Goal: Transaction & Acquisition: Purchase product/service

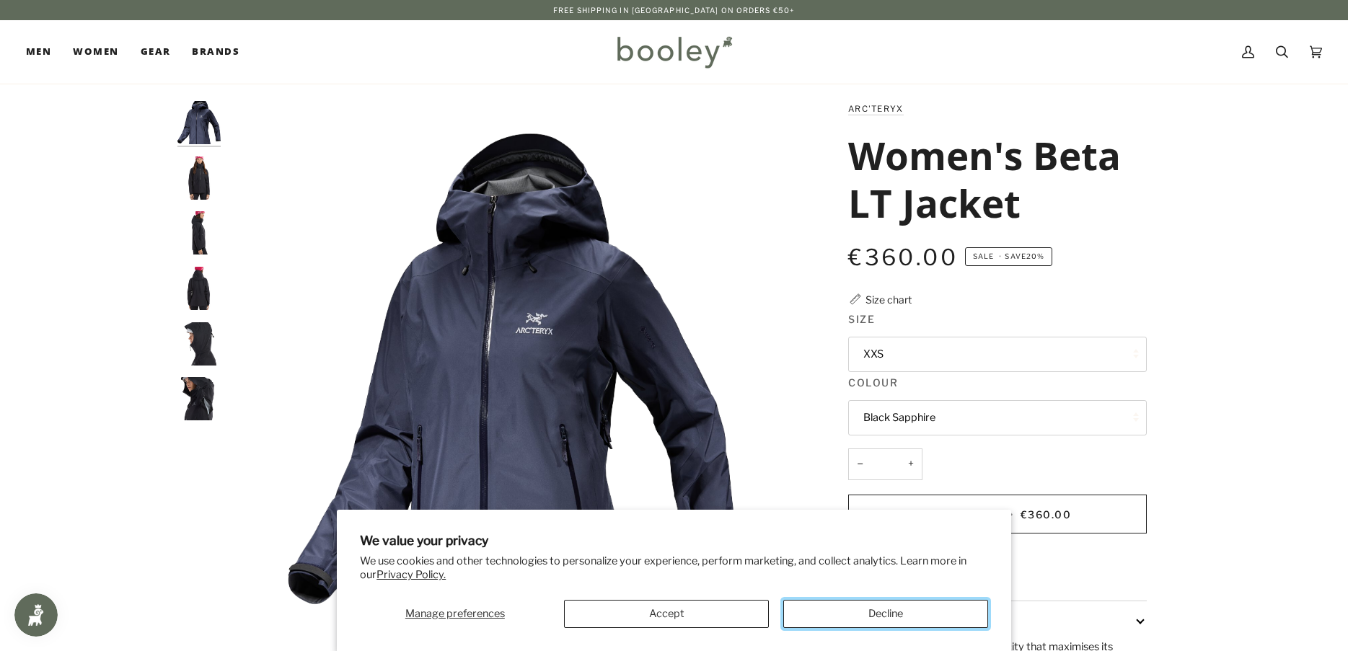
drag, startPoint x: 815, startPoint y: 611, endPoint x: 894, endPoint y: 376, distance: 248.2
click at [815, 610] on button "Decline" at bounding box center [885, 614] width 205 height 28
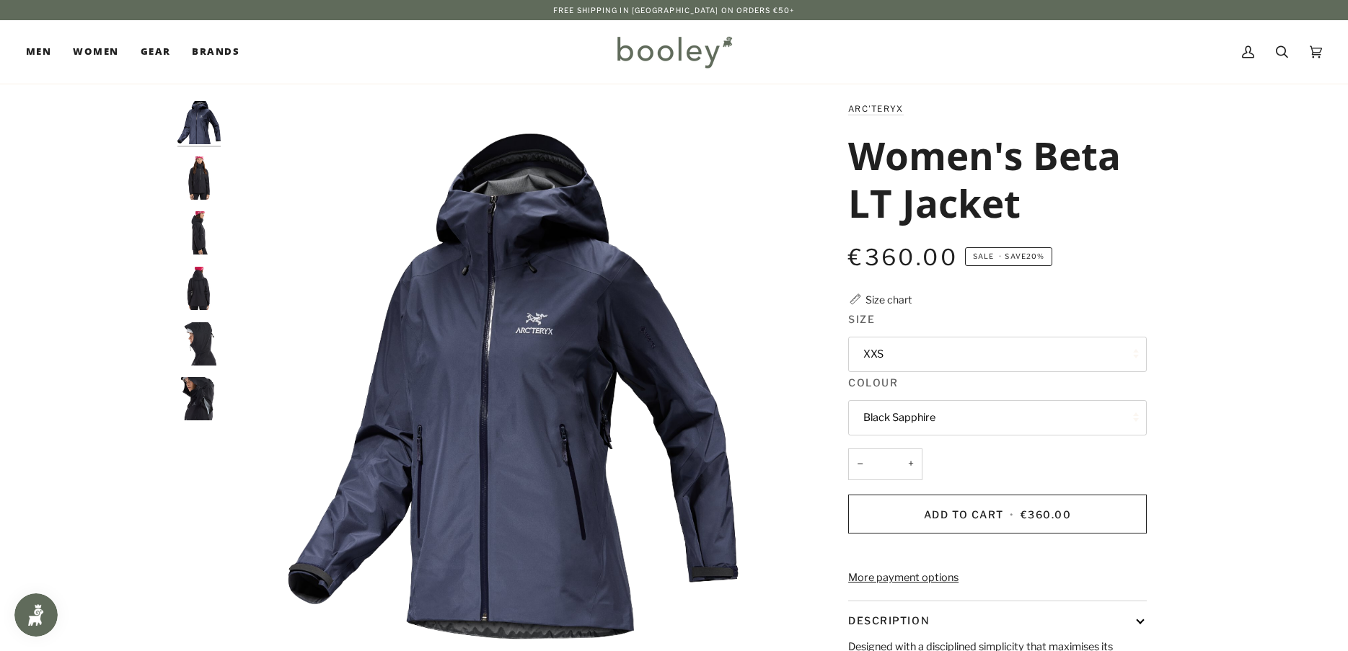
click at [923, 358] on button "XXS" at bounding box center [997, 354] width 299 height 35
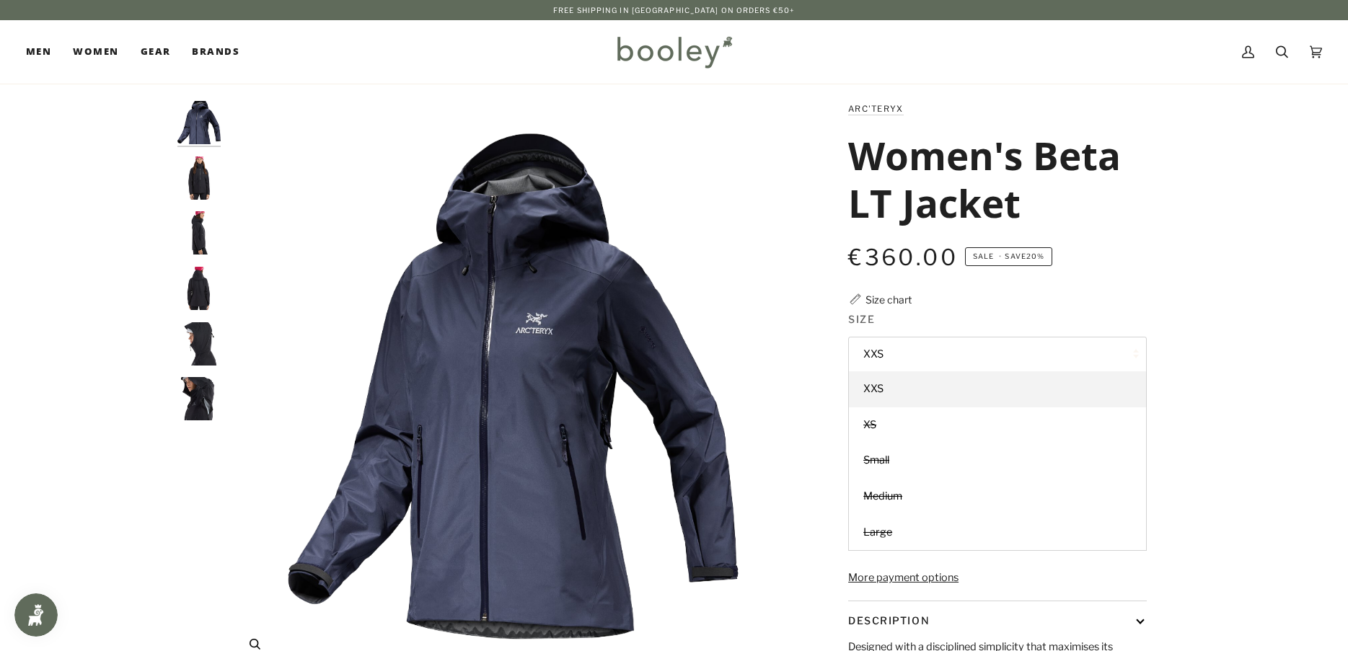
drag, startPoint x: 1187, startPoint y: 296, endPoint x: 700, endPoint y: 299, distance: 486.2
click at [1172, 296] on div "Zoom Zoom" at bounding box center [674, 481] width 1046 height 760
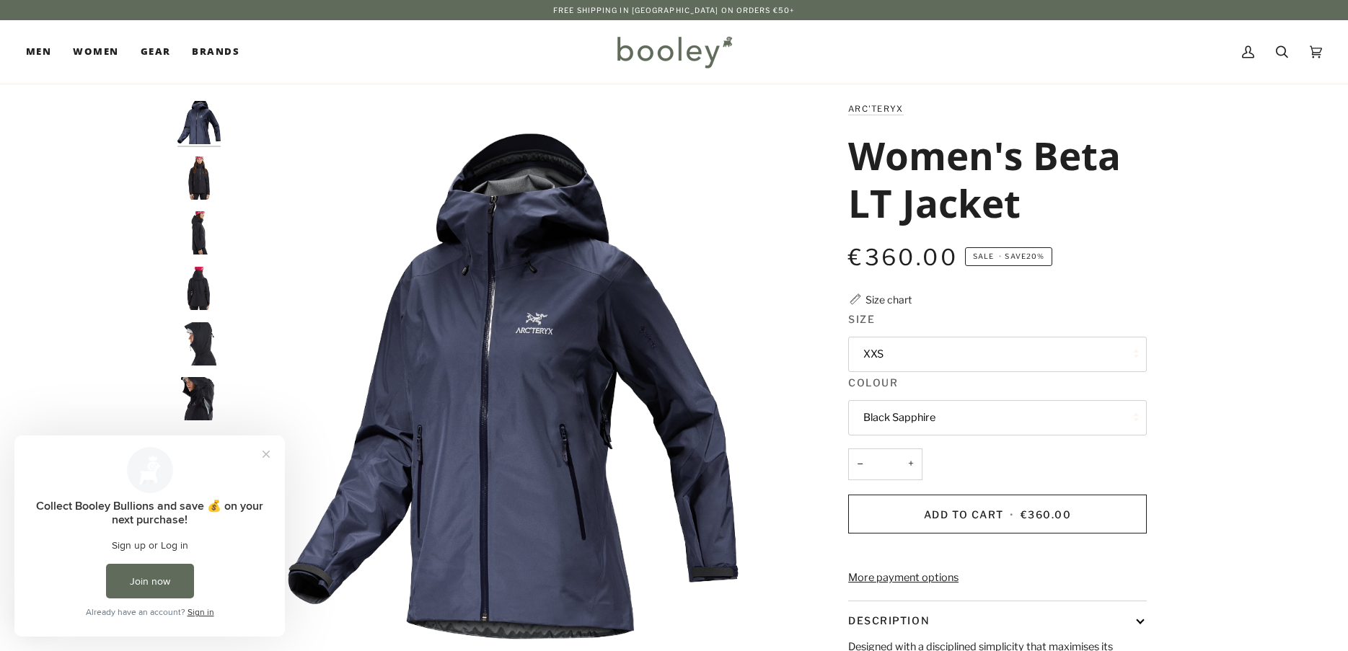
drag, startPoint x: 218, startPoint y: 358, endPoint x: 194, endPoint y: 395, distance: 43.8
click at [217, 358] on img "Arc'Teryx Women's Beta LT Jacket - Booley Galway" at bounding box center [198, 343] width 43 height 43
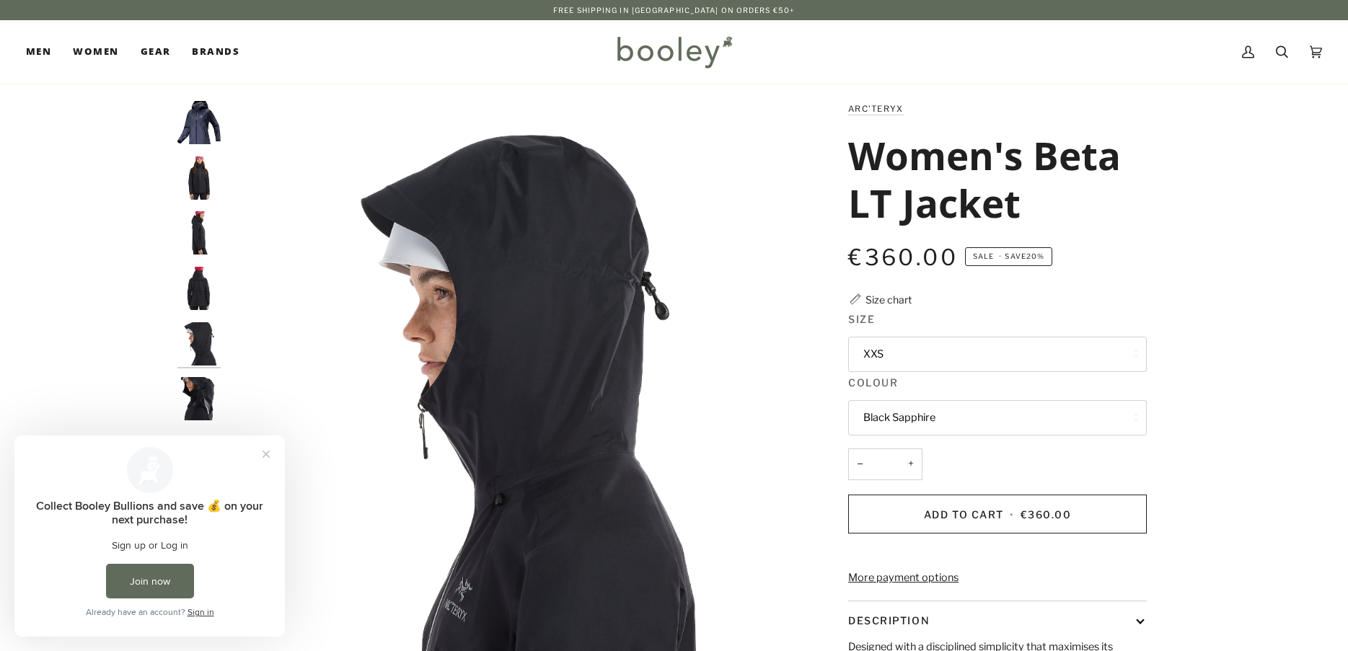
click at [191, 408] on img "Arc'Teryx Women's Beta LT Jacket - Booley Galway" at bounding box center [198, 398] width 43 height 43
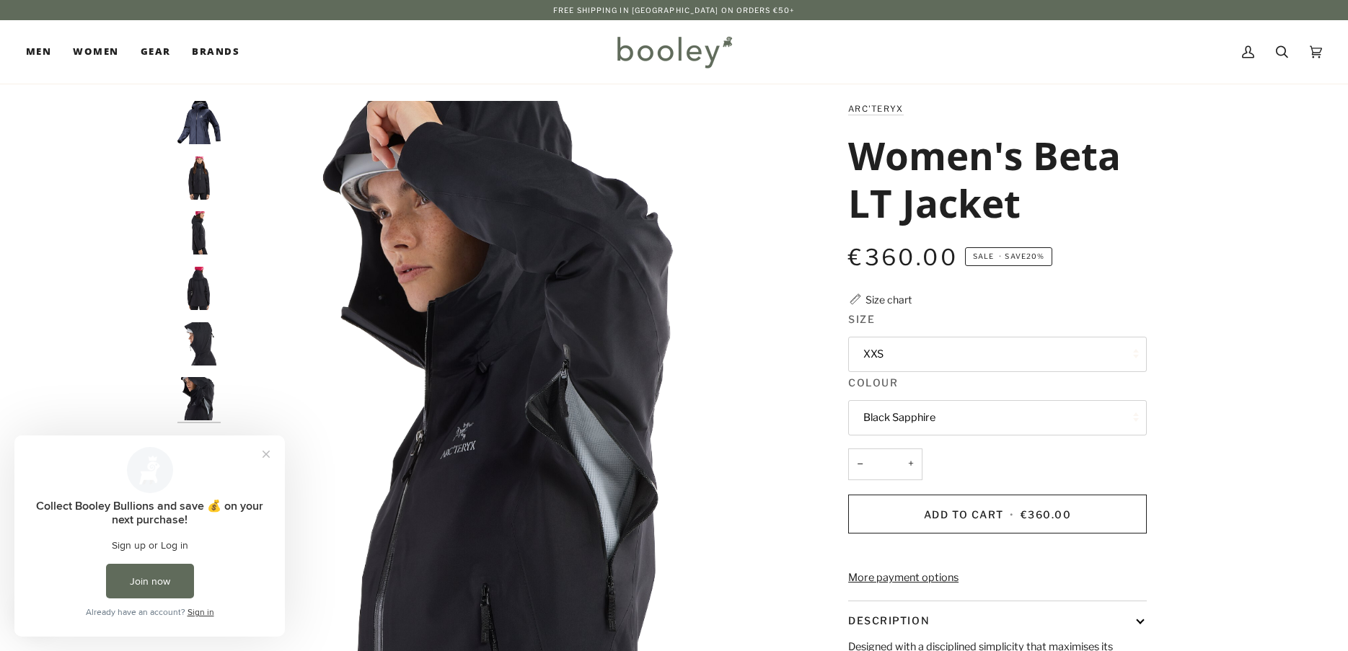
click at [272, 468] on div "Collect Booley Bullions and save 💰 on your next purchase! Sign up or Log in Joi…" at bounding box center [149, 536] width 271 height 201
click at [264, 452] on button "Close prompt" at bounding box center [266, 454] width 26 height 26
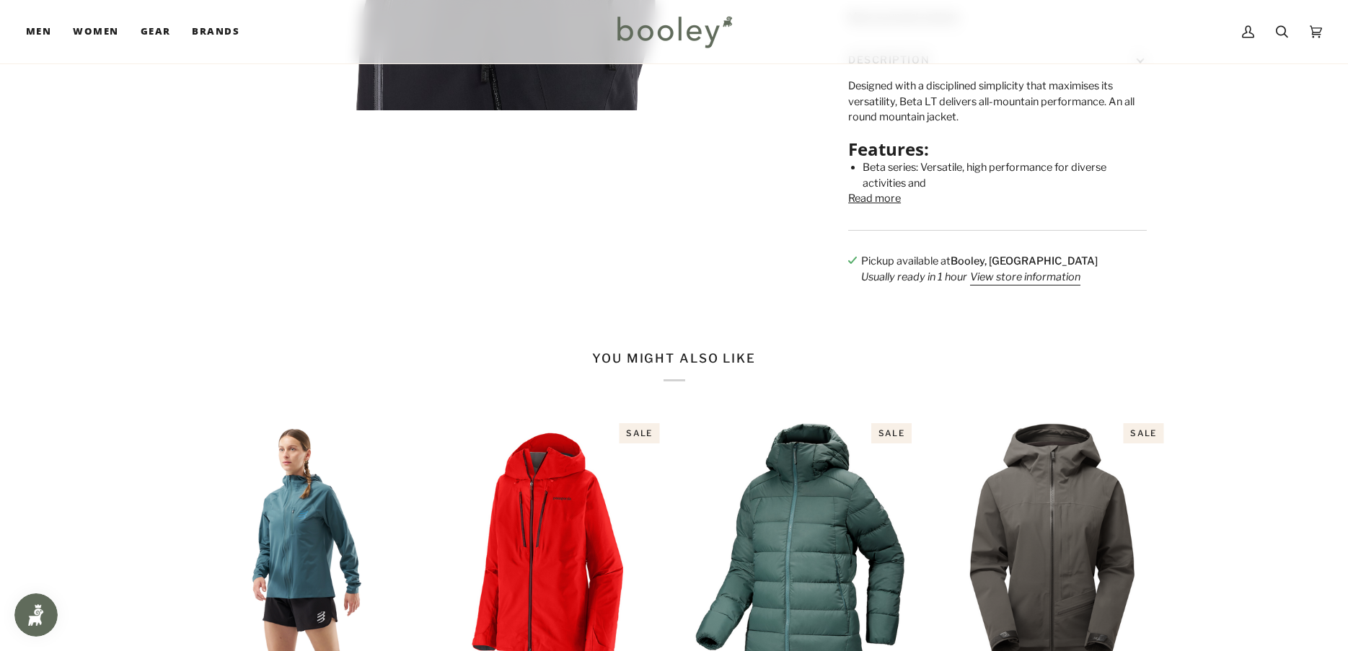
scroll to position [345, 0]
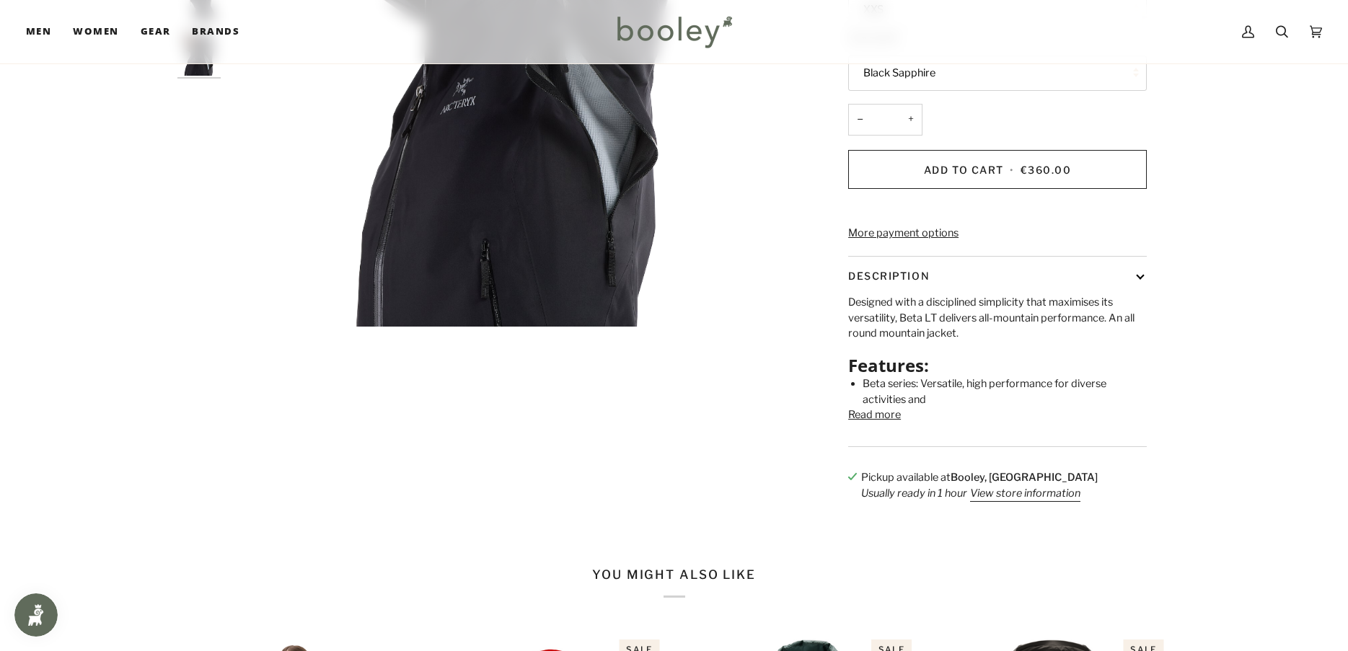
drag, startPoint x: 890, startPoint y: 444, endPoint x: 907, endPoint y: 437, distance: 18.5
click at [890, 423] on button "Read more" at bounding box center [874, 416] width 53 height 16
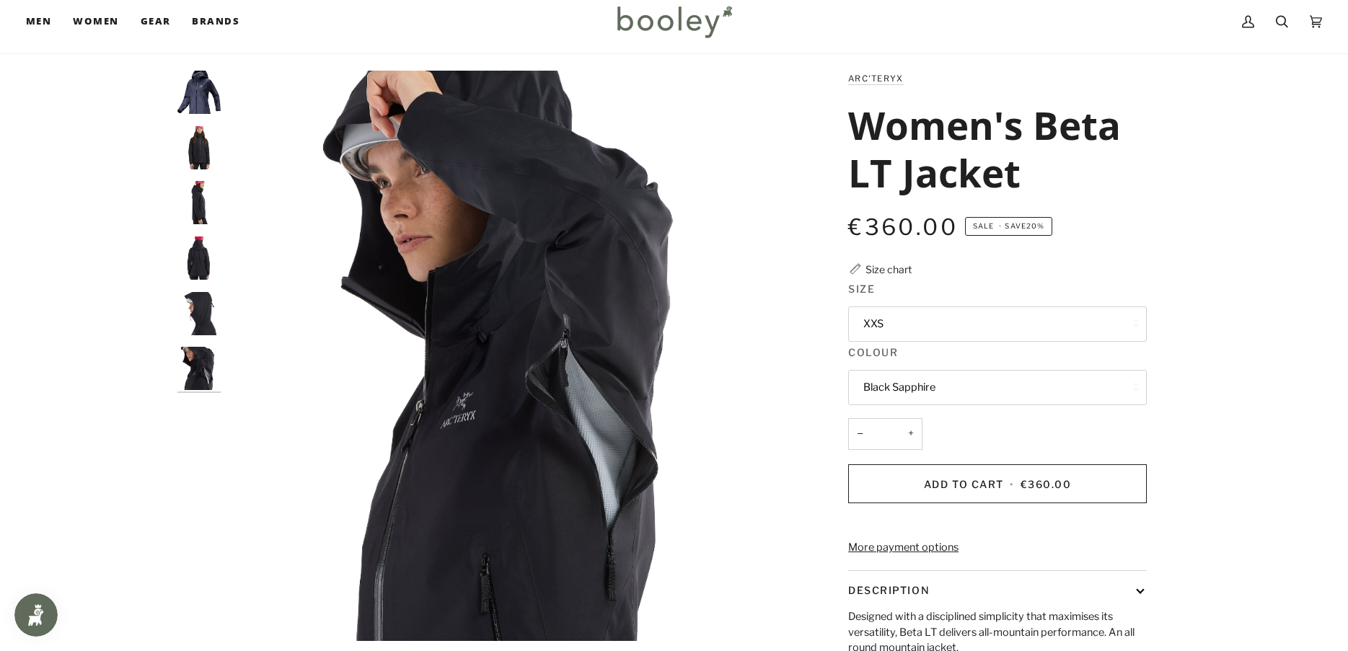
scroll to position [0, 0]
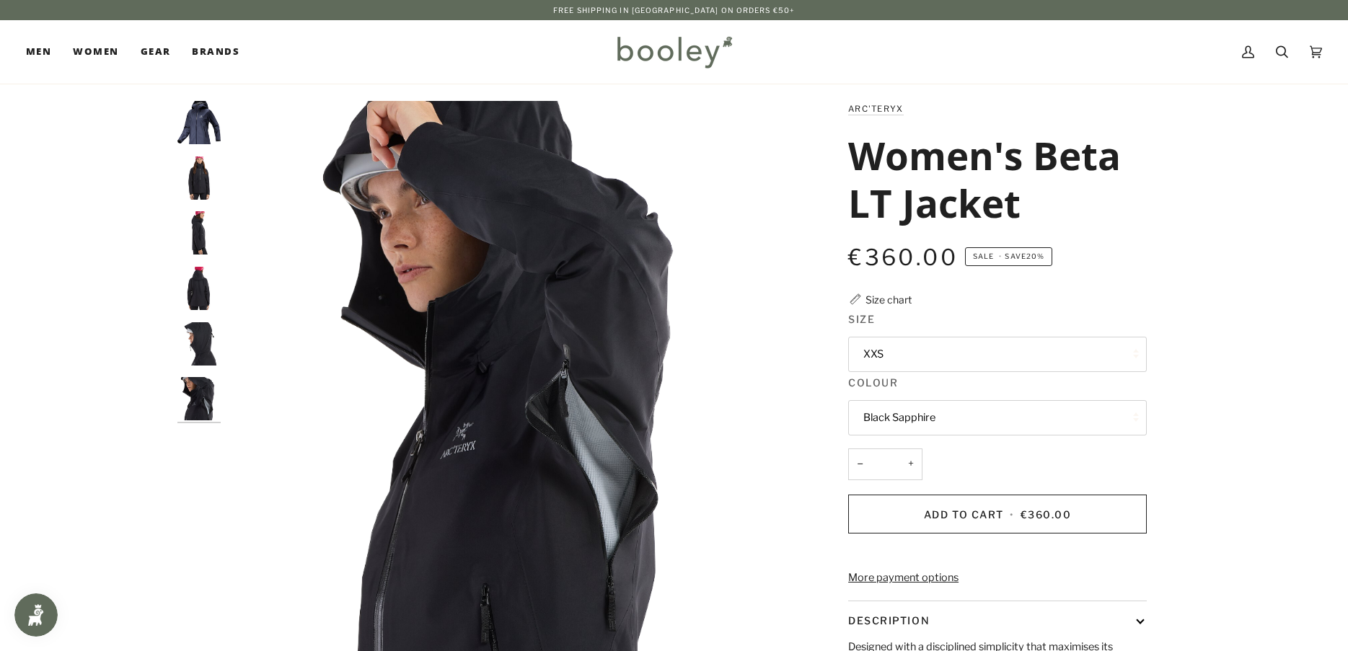
click at [1019, 431] on button "Black Sapphire" at bounding box center [997, 417] width 299 height 35
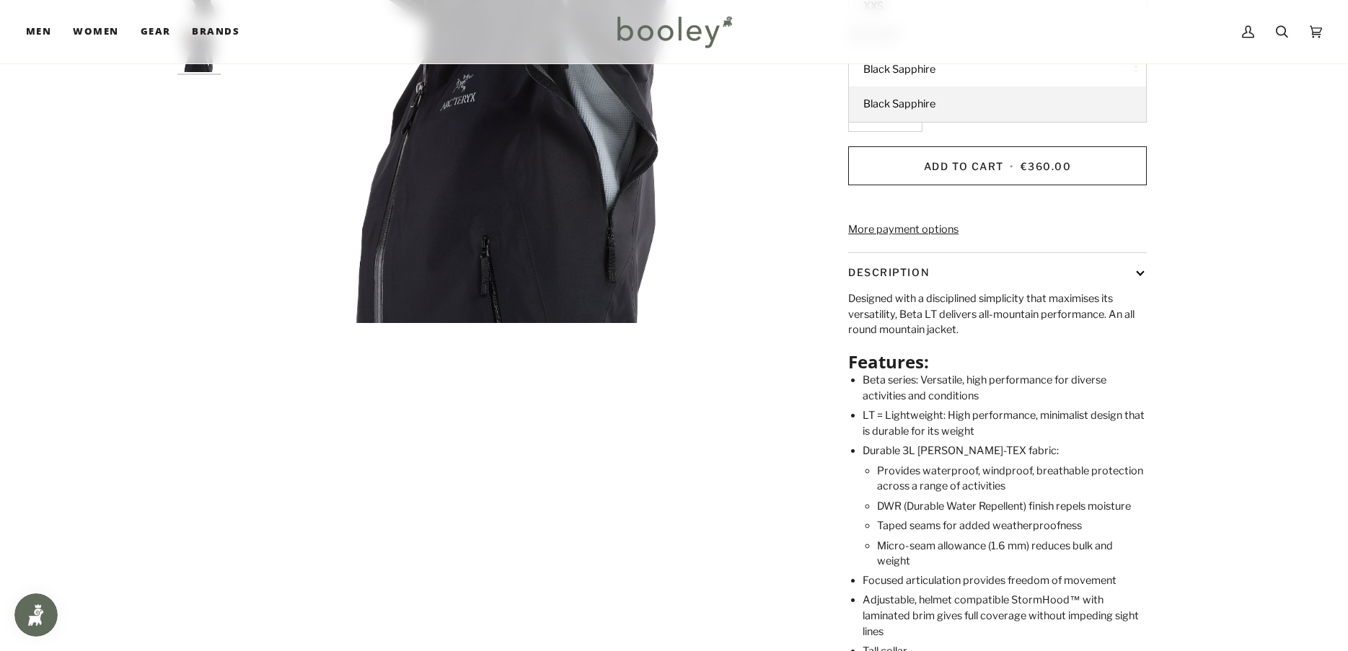
scroll to position [144, 0]
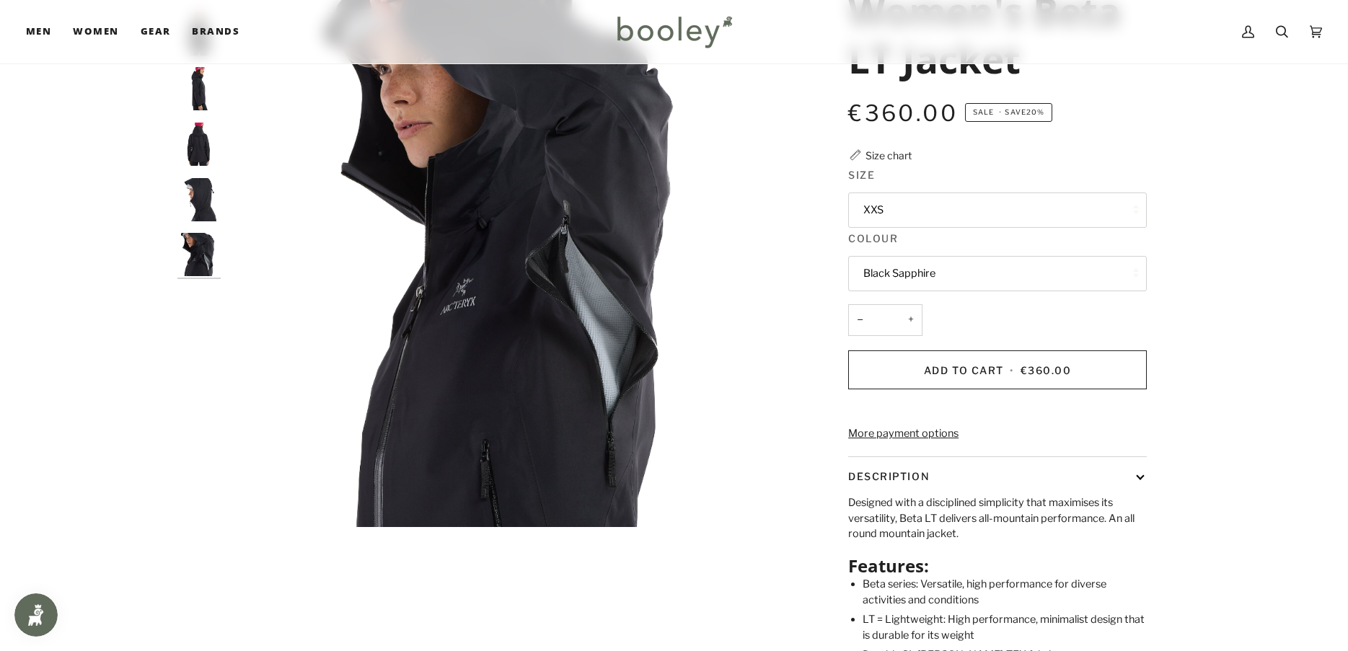
click at [964, 210] on button "XXS" at bounding box center [997, 210] width 299 height 35
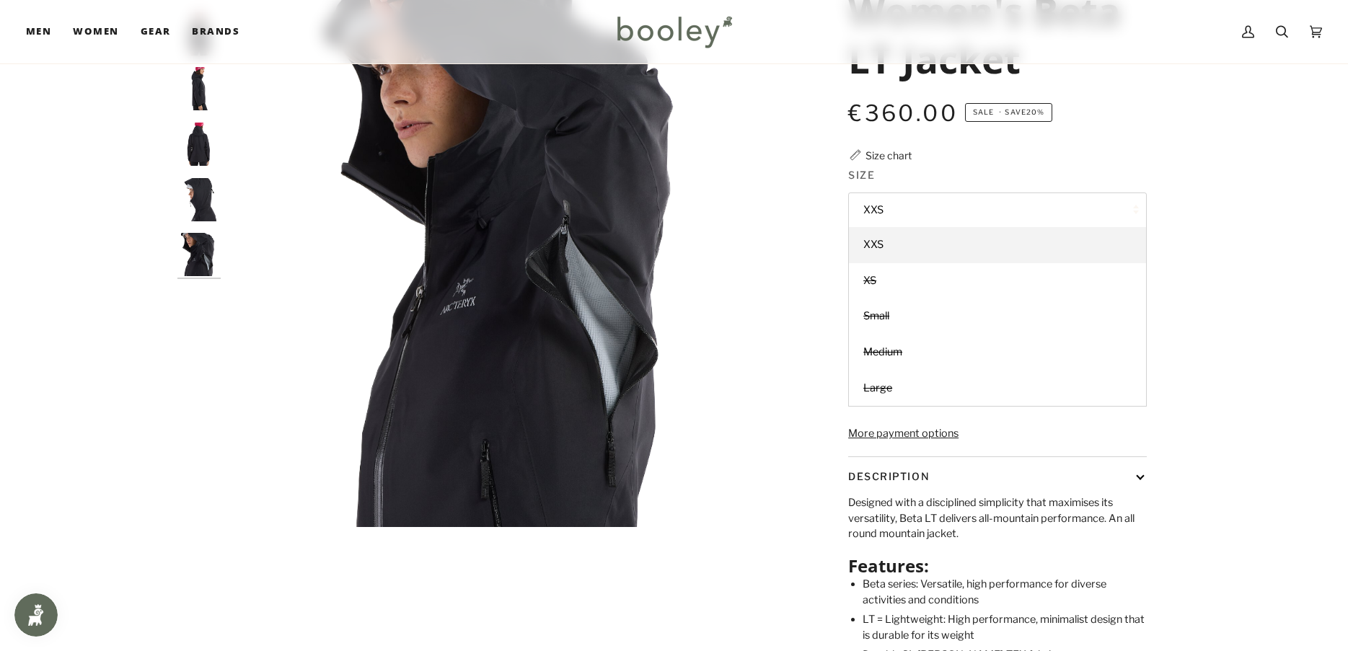
click at [964, 209] on button "XXS" at bounding box center [997, 210] width 299 height 35
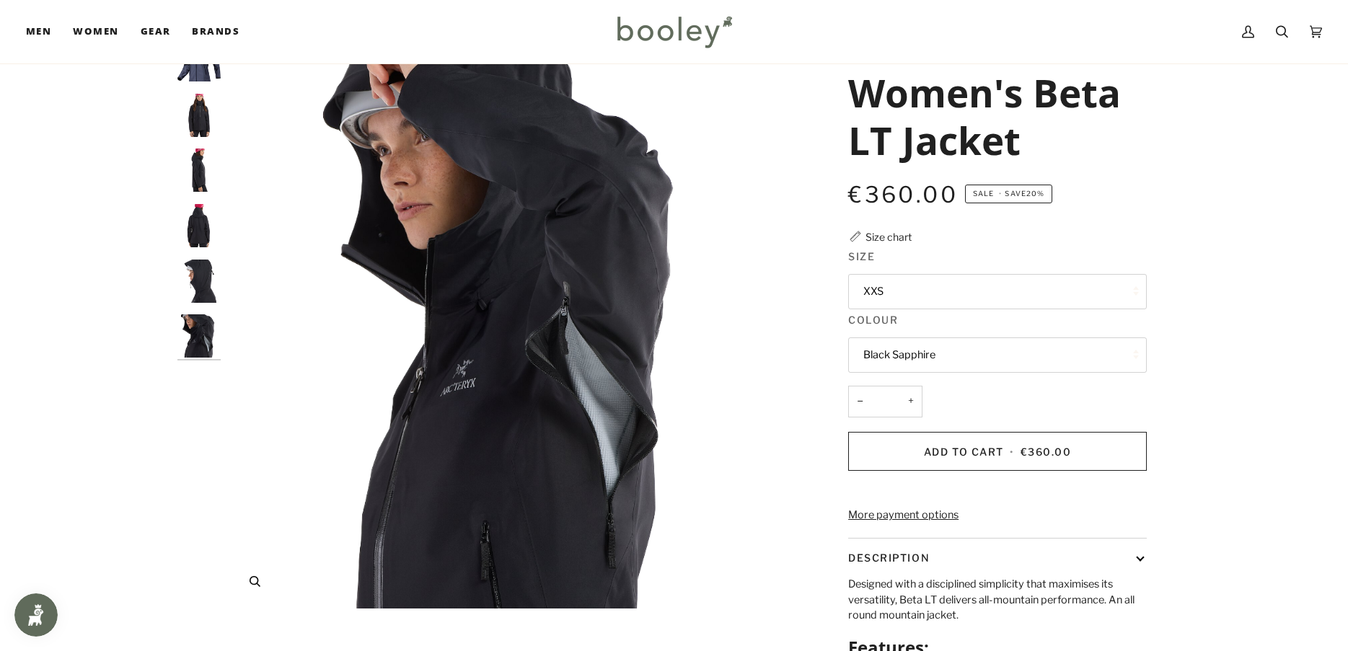
scroll to position [0, 0]
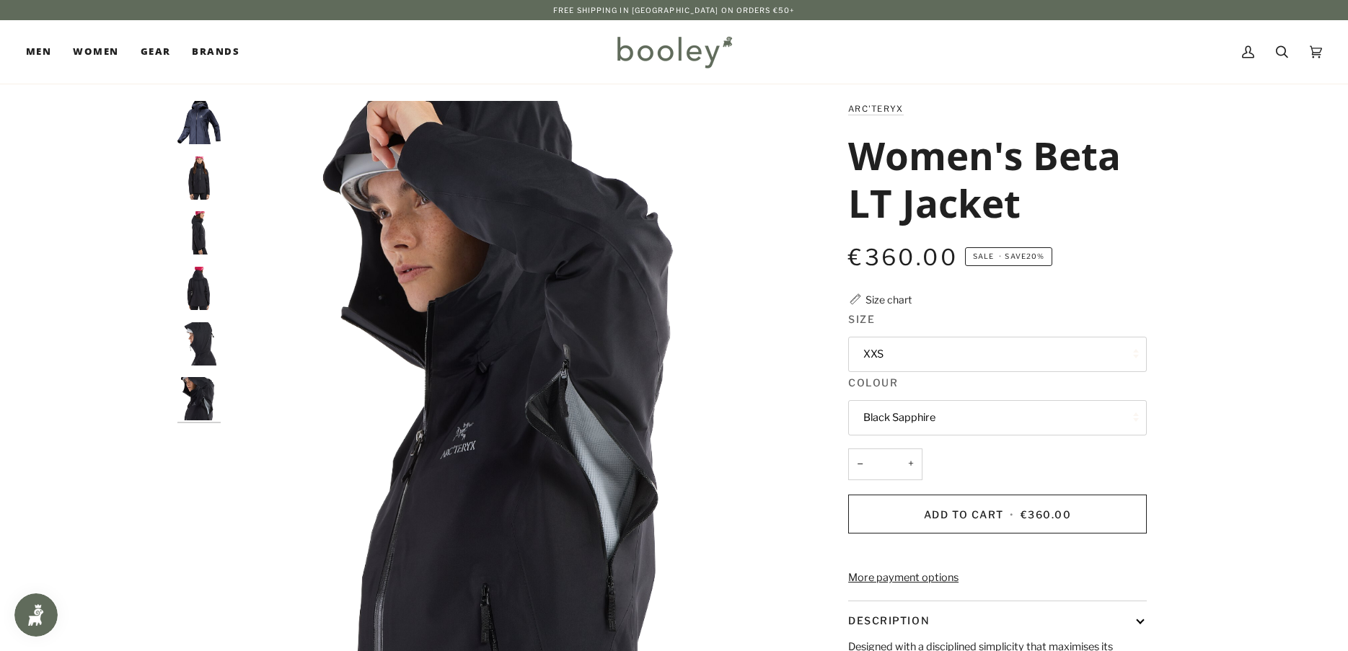
click at [208, 256] on div at bounding box center [202, 267] width 50 height 332
click at [193, 298] on img "Women's Beta LT Jacket" at bounding box center [198, 288] width 43 height 43
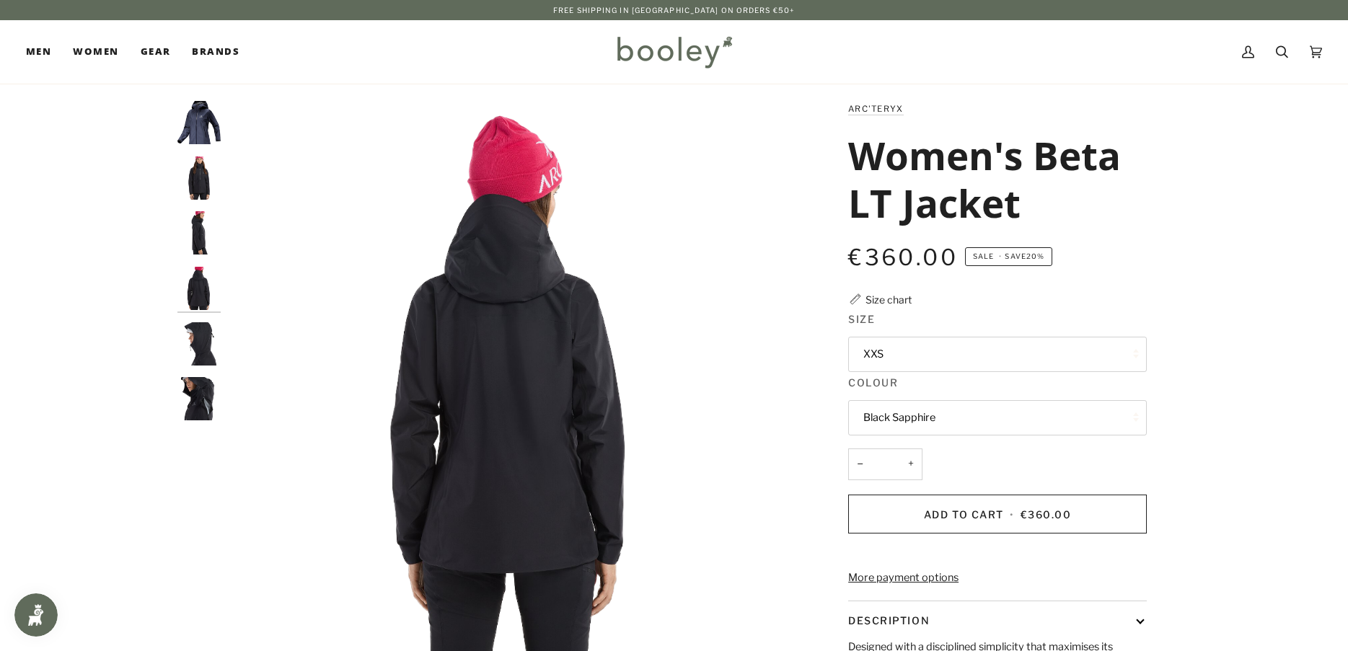
click at [185, 328] on img "Arc'Teryx Women's Beta LT Jacket - Booley Galway" at bounding box center [198, 343] width 43 height 43
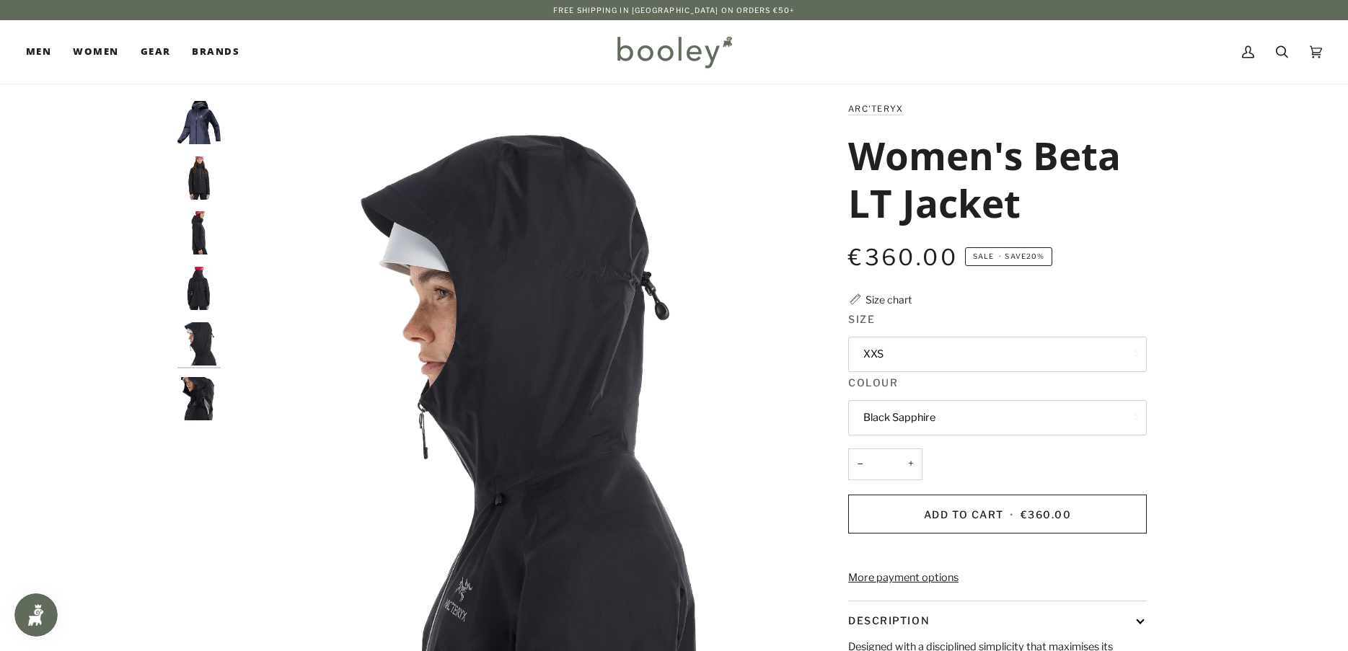
drag, startPoint x: 188, startPoint y: 377, endPoint x: 209, endPoint y: 335, distance: 46.8
click at [191, 374] on div at bounding box center [202, 267] width 50 height 332
click at [206, 117] on img "Arc'Teryx Women's Beta LT Jacket Black Sapphire - Booley Galway" at bounding box center [198, 122] width 43 height 43
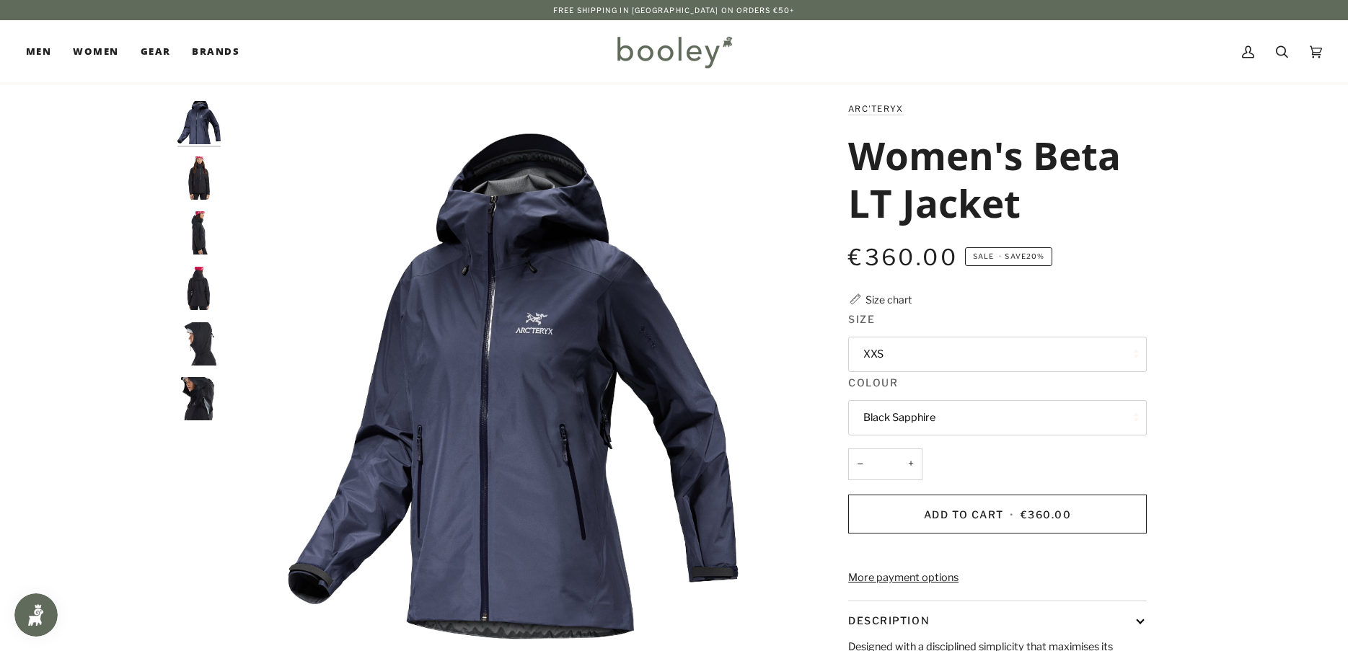
click at [201, 185] on img "Arc'Teryx Women's Beta LT Jacket - Booley Galway" at bounding box center [198, 178] width 43 height 43
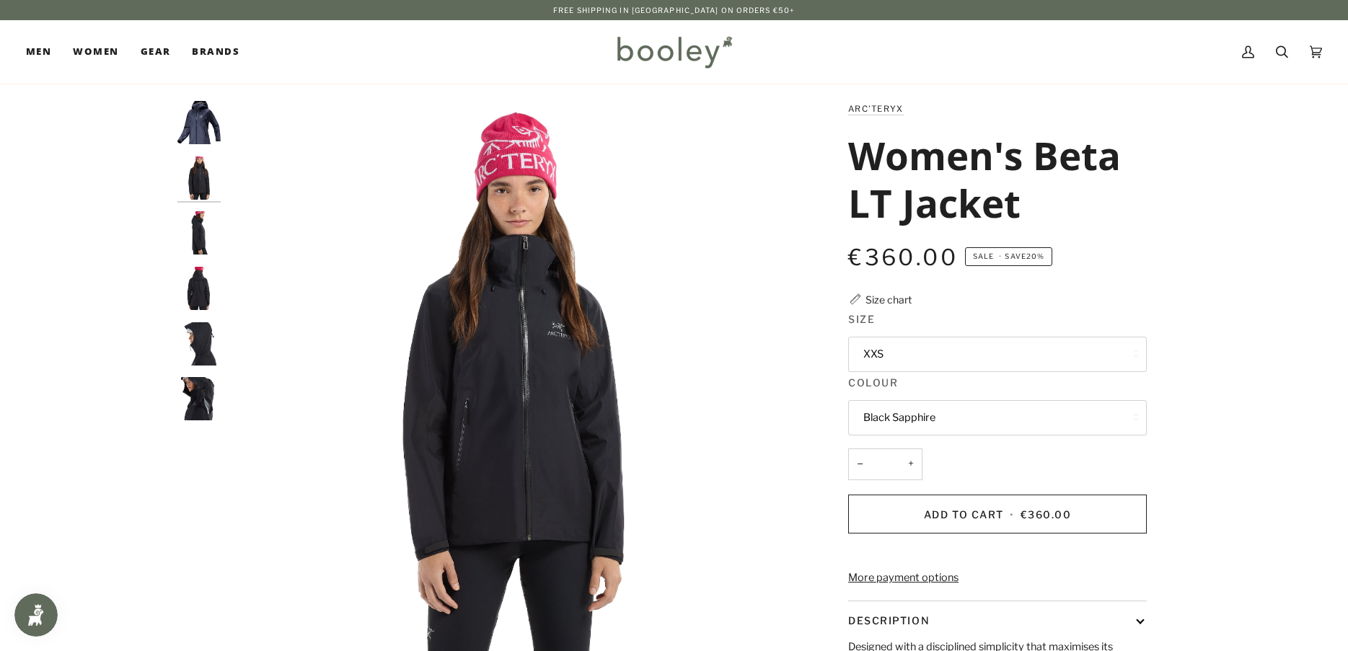
click at [197, 128] on img "Arc'Teryx Women's Beta LT Jacket Black Sapphire - Booley Galway" at bounding box center [198, 122] width 43 height 43
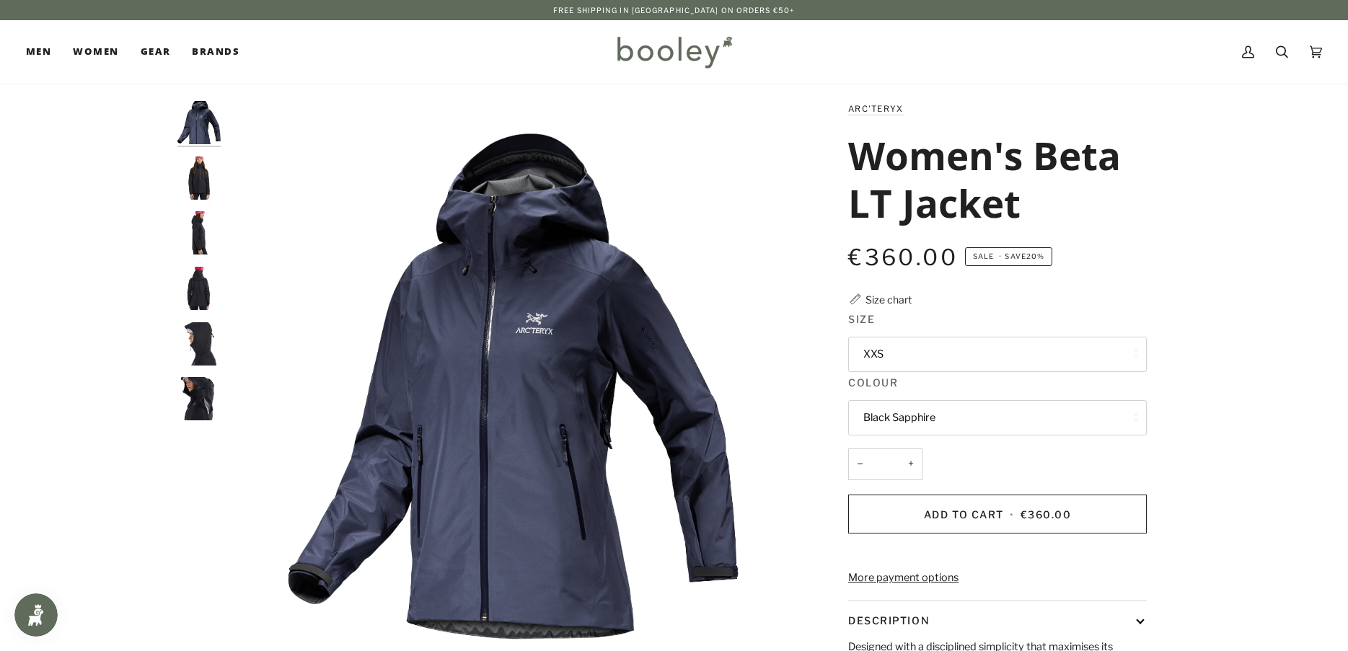
click at [195, 188] on img "Arc'Teryx Women's Beta LT Jacket - Booley Galway" at bounding box center [198, 178] width 43 height 43
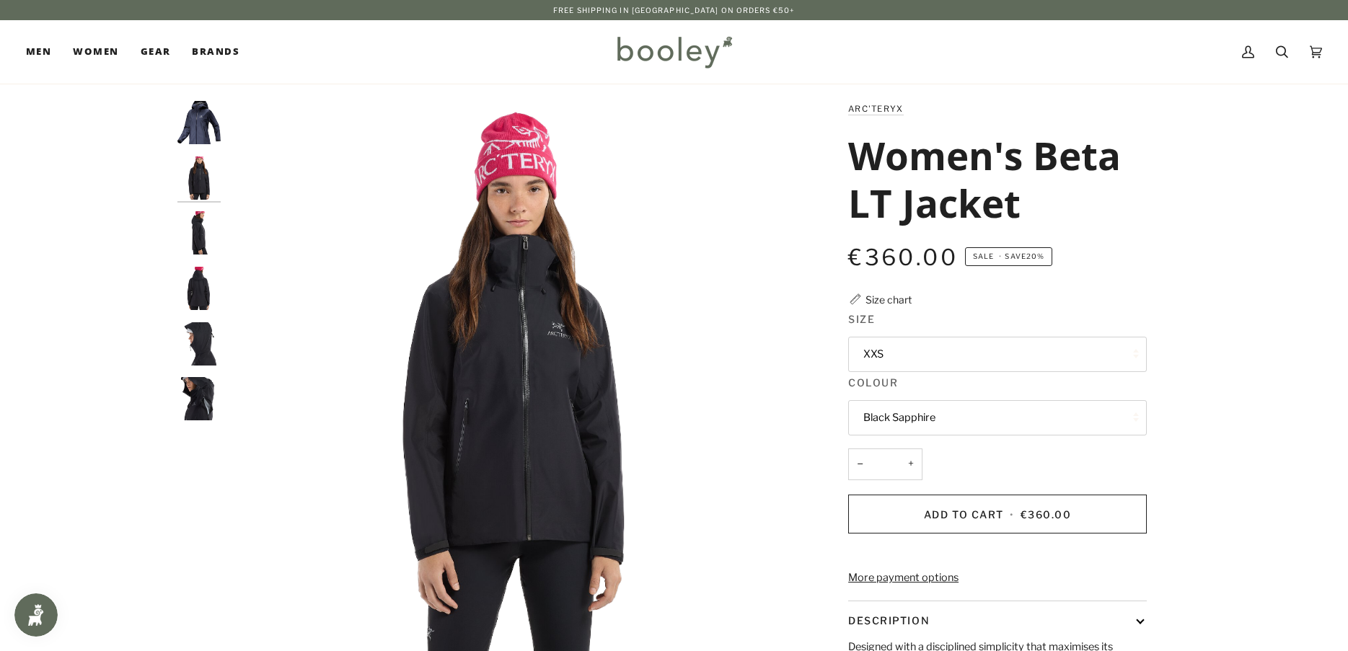
click at [198, 273] on img "Women's Beta LT Jacket" at bounding box center [198, 288] width 43 height 43
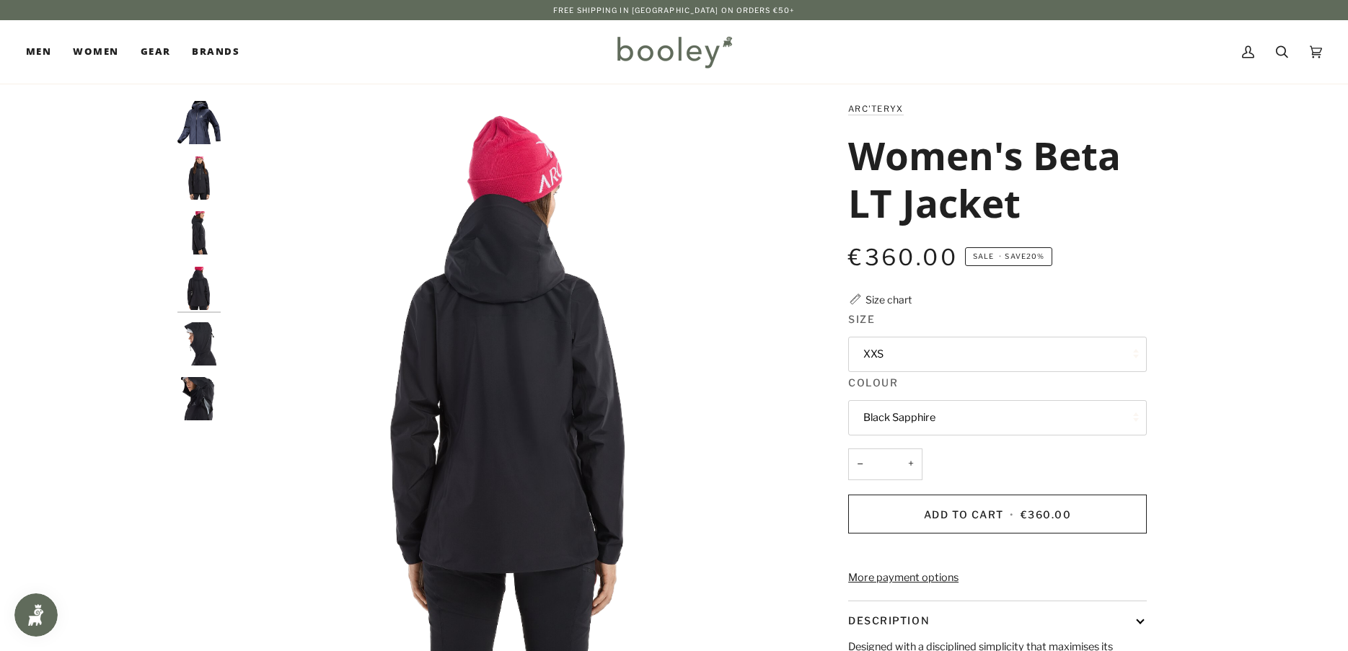
click at [201, 392] on img "Arc'Teryx Women's Beta LT Jacket - Booley Galway" at bounding box center [198, 398] width 43 height 43
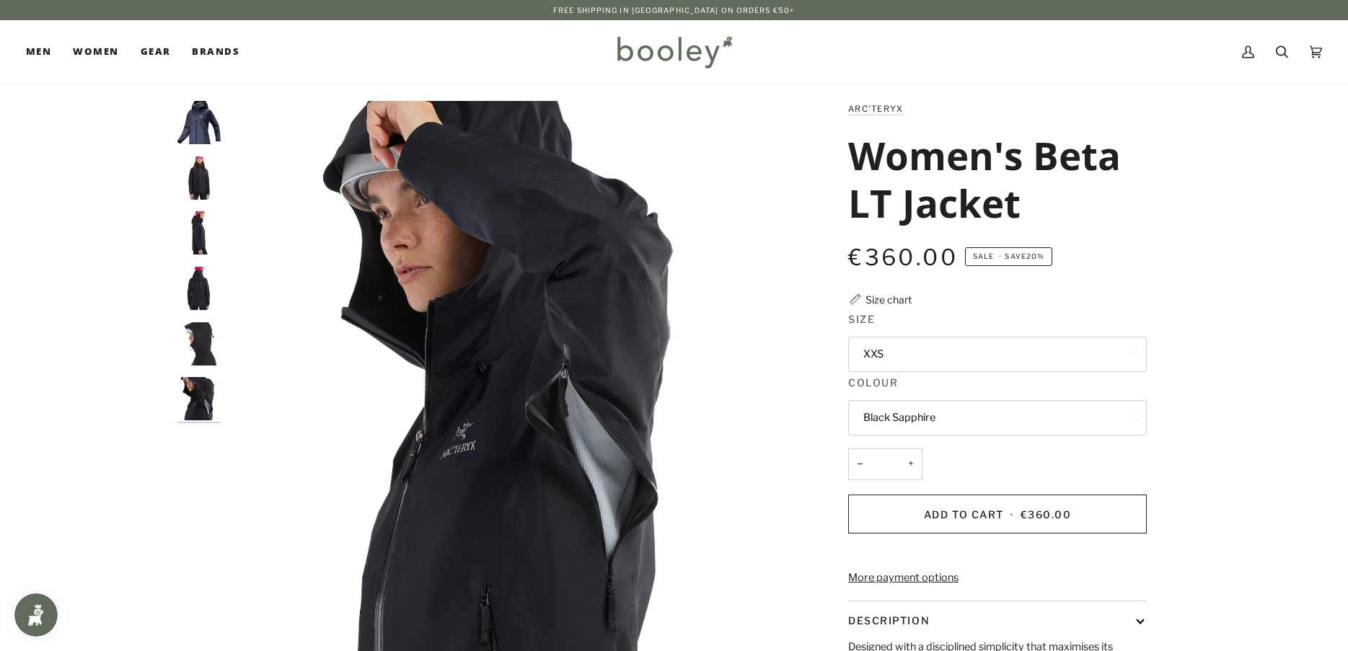
click at [207, 120] on img "Arc'Teryx Women's Beta LT Jacket Black Sapphire - Booley Galway" at bounding box center [198, 122] width 43 height 43
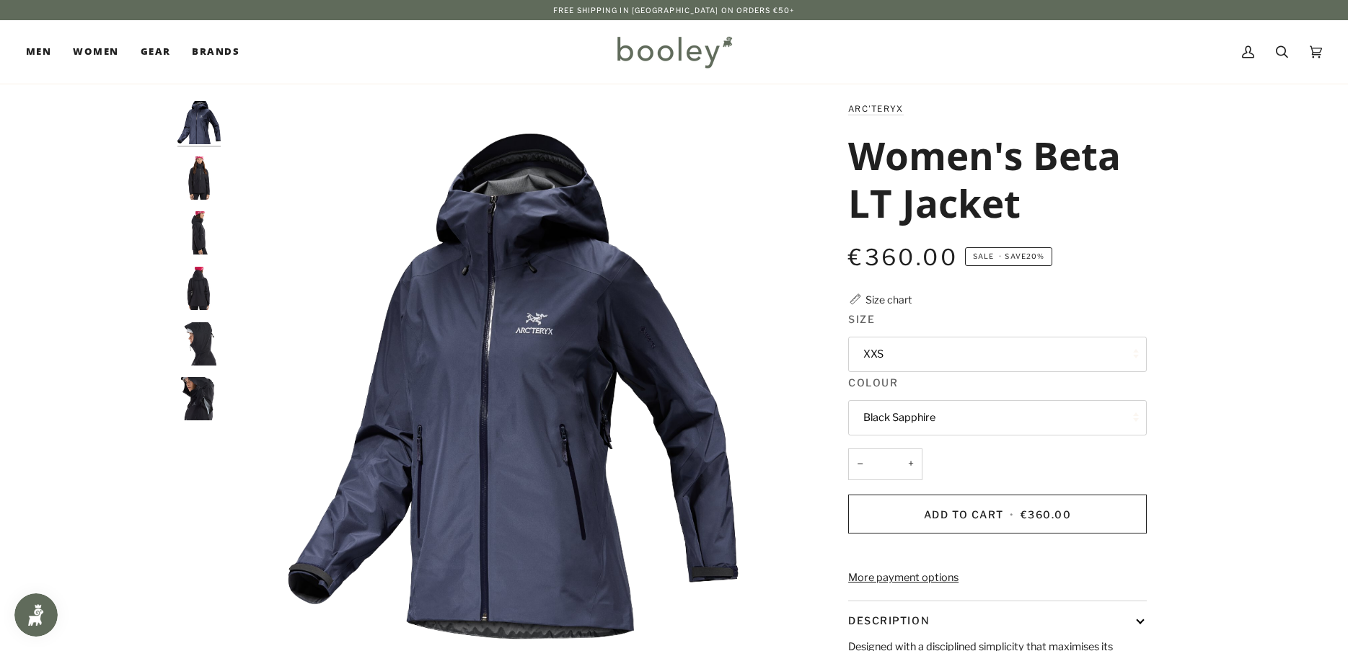
click at [932, 415] on button "Black Sapphire" at bounding box center [997, 417] width 299 height 35
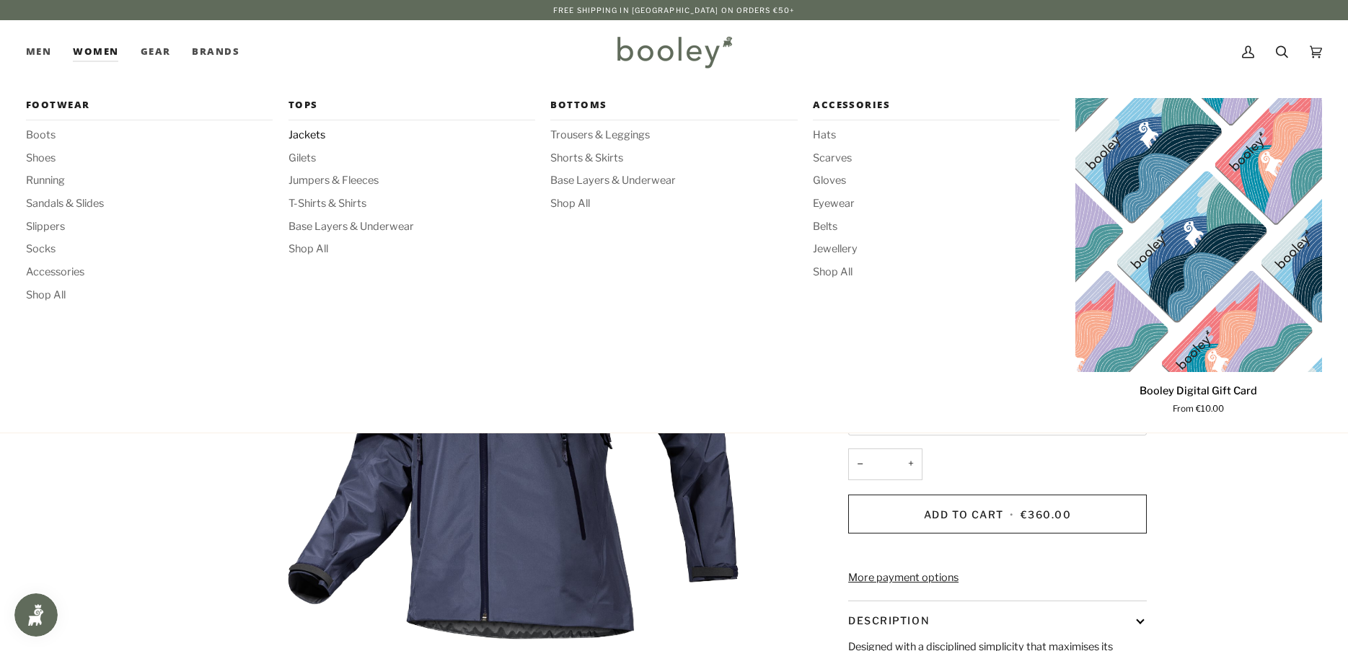
click at [308, 131] on span "Jackets" at bounding box center [412, 136] width 247 height 16
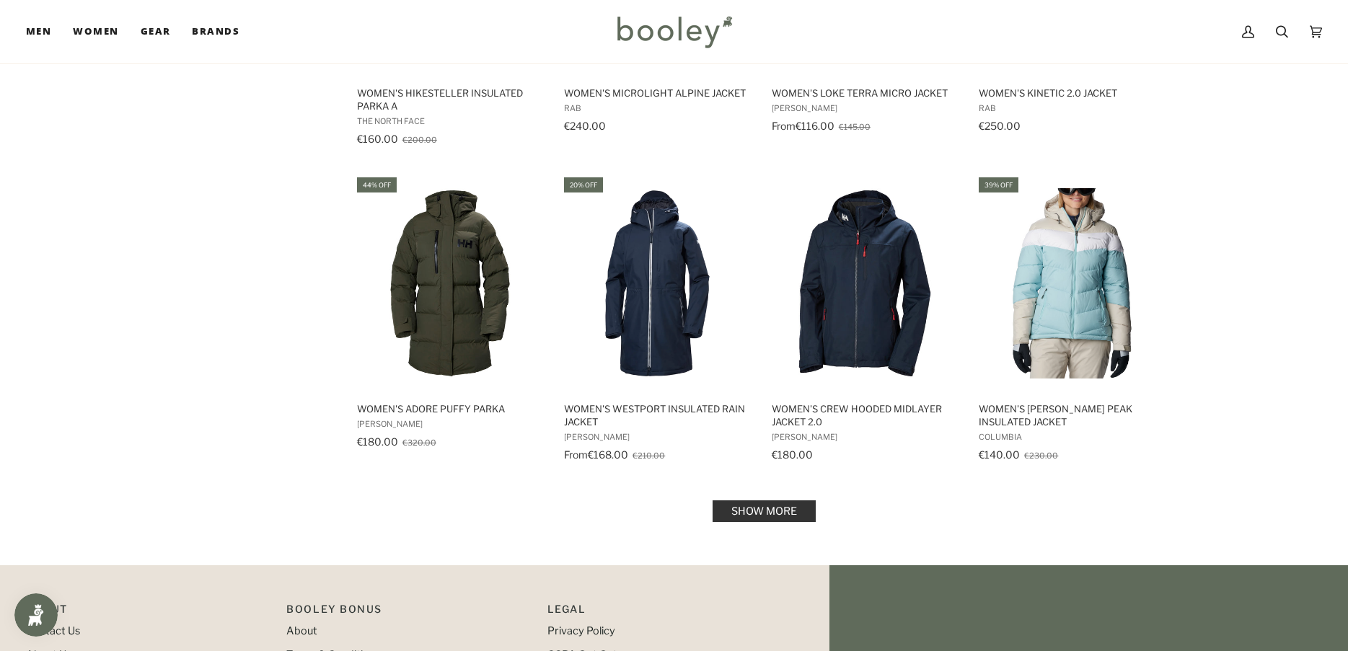
scroll to position [1371, 0]
